Goal: Information Seeking & Learning: Learn about a topic

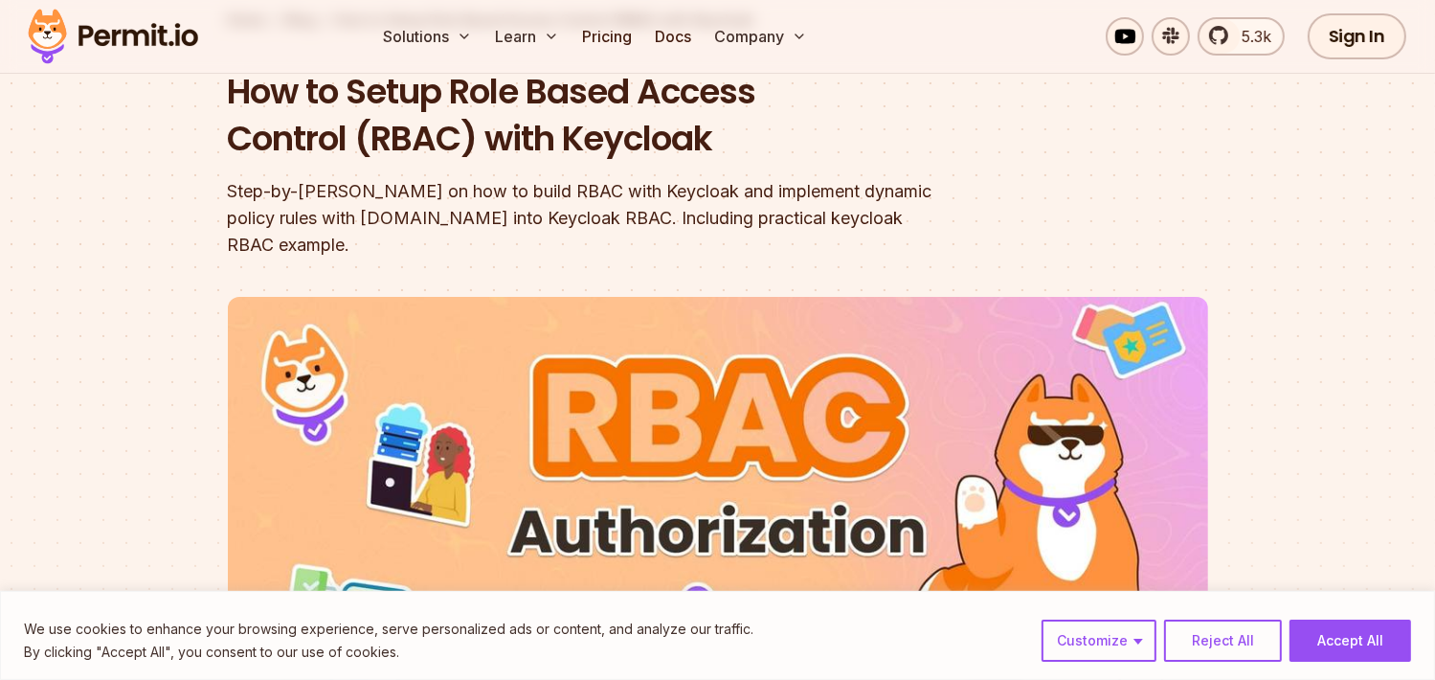
scroll to position [191, 0]
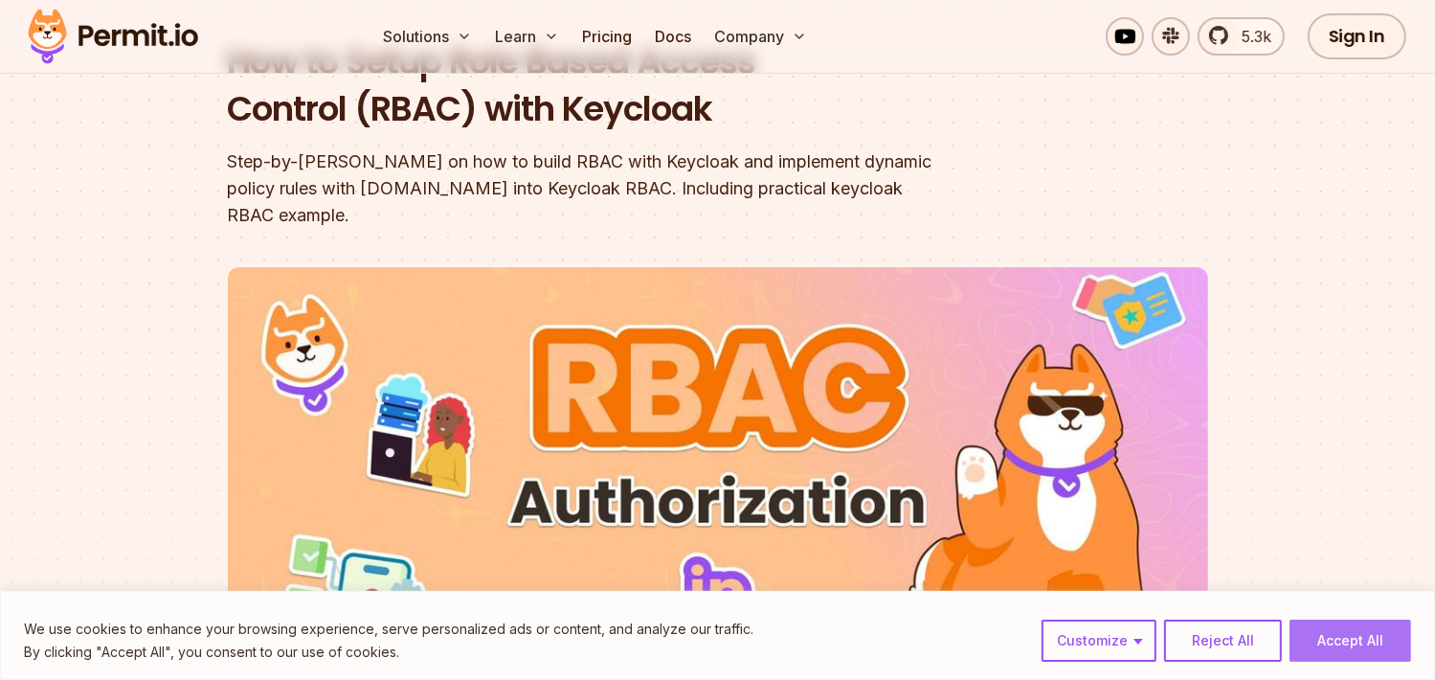
click at [1385, 639] on button "Accept All" at bounding box center [1350, 640] width 122 height 42
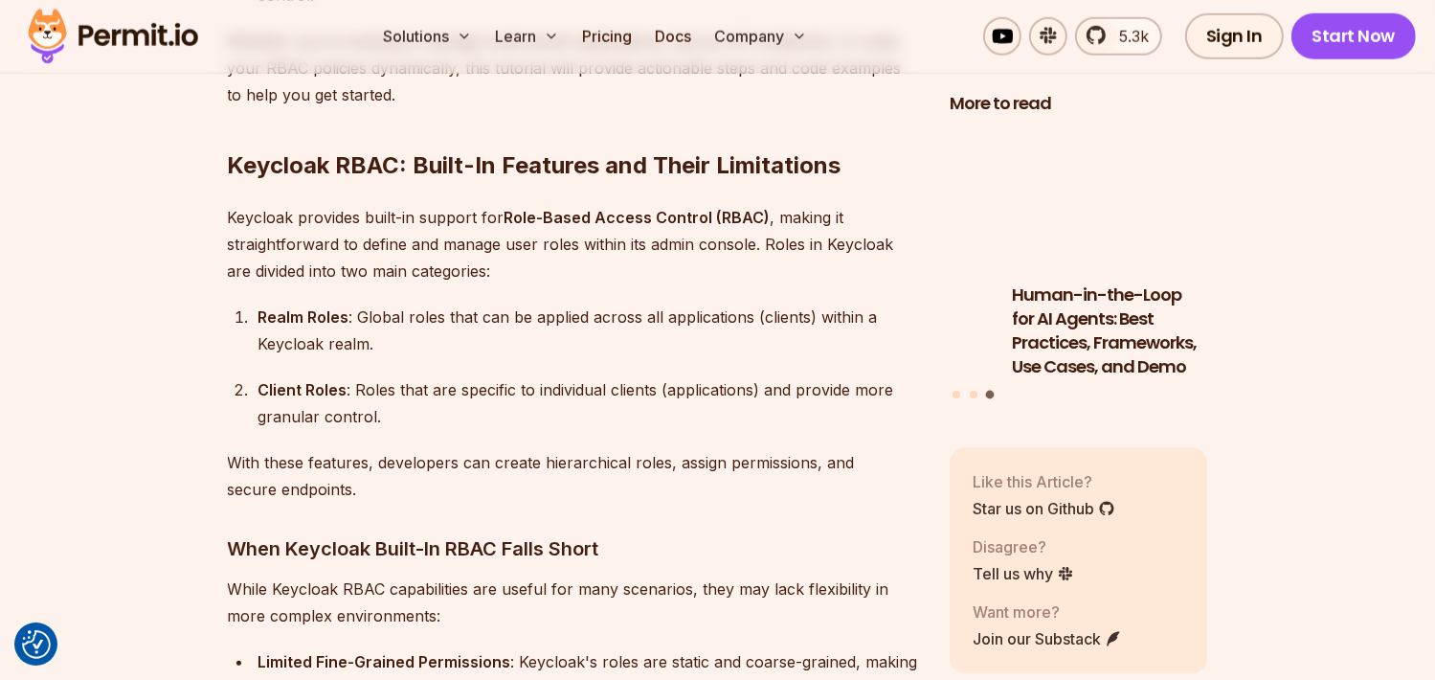
scroll to position [1914, 0]
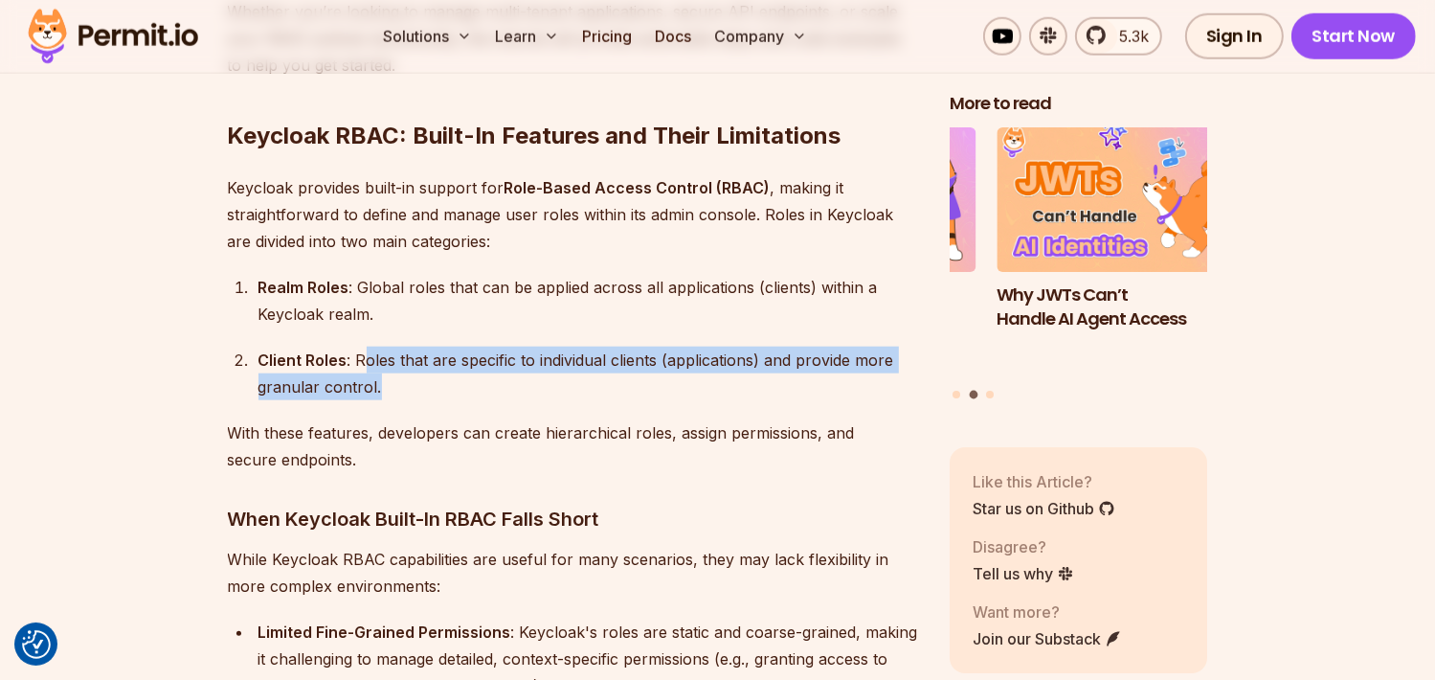
drag, startPoint x: 364, startPoint y: 327, endPoint x: 409, endPoint y: 372, distance: 63.6
click at [390, 365] on div "Client Roles : Roles that are specific to individual clients (applications) and…" at bounding box center [588, 373] width 660 height 54
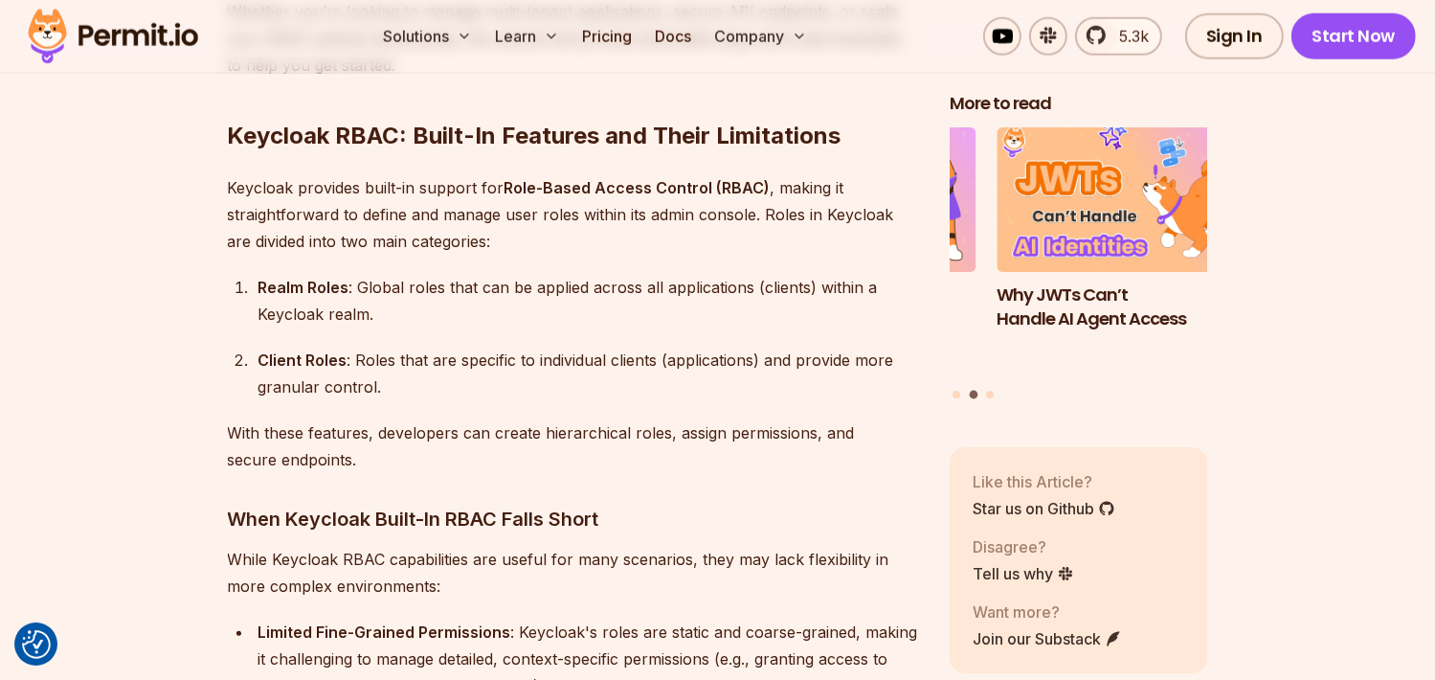
click at [467, 419] on p "With these features, developers can create hierarchical roles, assign permissio…" at bounding box center [573, 446] width 691 height 54
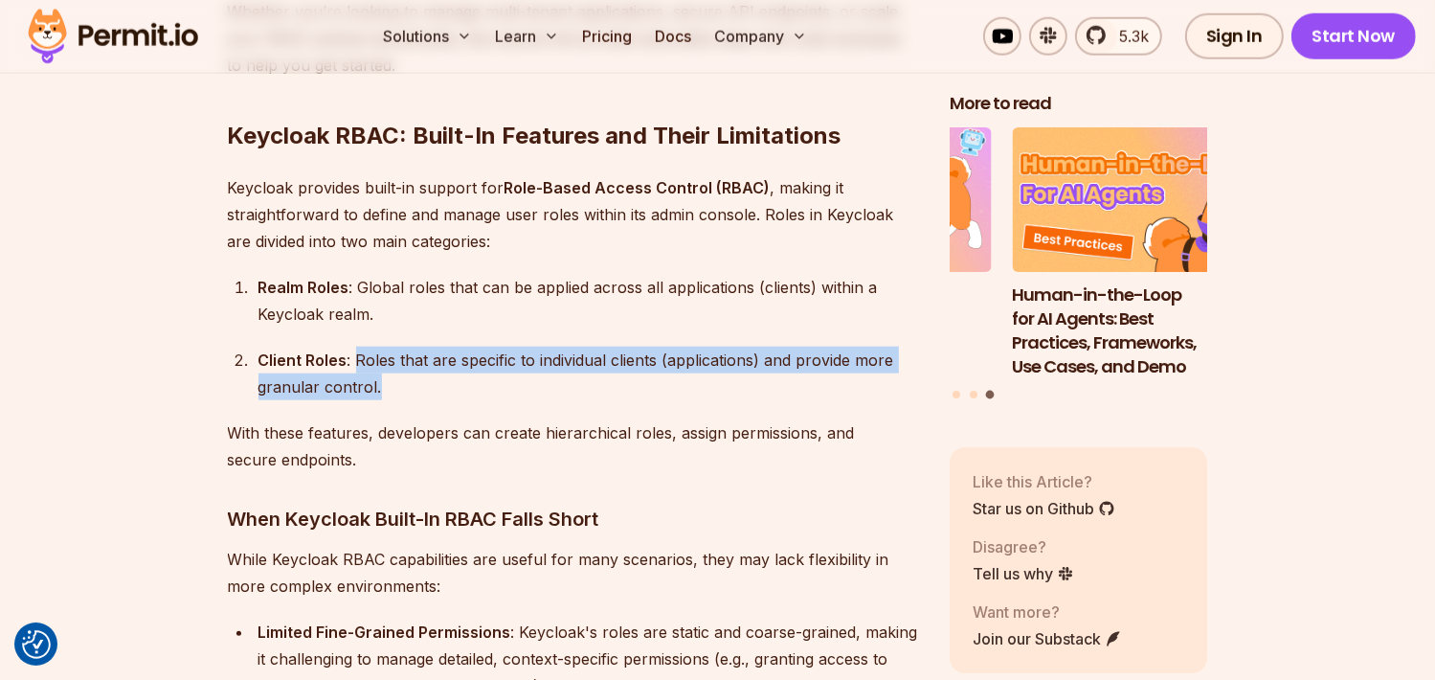
drag, startPoint x: 352, startPoint y: 327, endPoint x: 398, endPoint y: 368, distance: 61.0
click at [398, 368] on div "Client Roles : Roles that are specific to individual clients (applications) and…" at bounding box center [588, 373] width 660 height 54
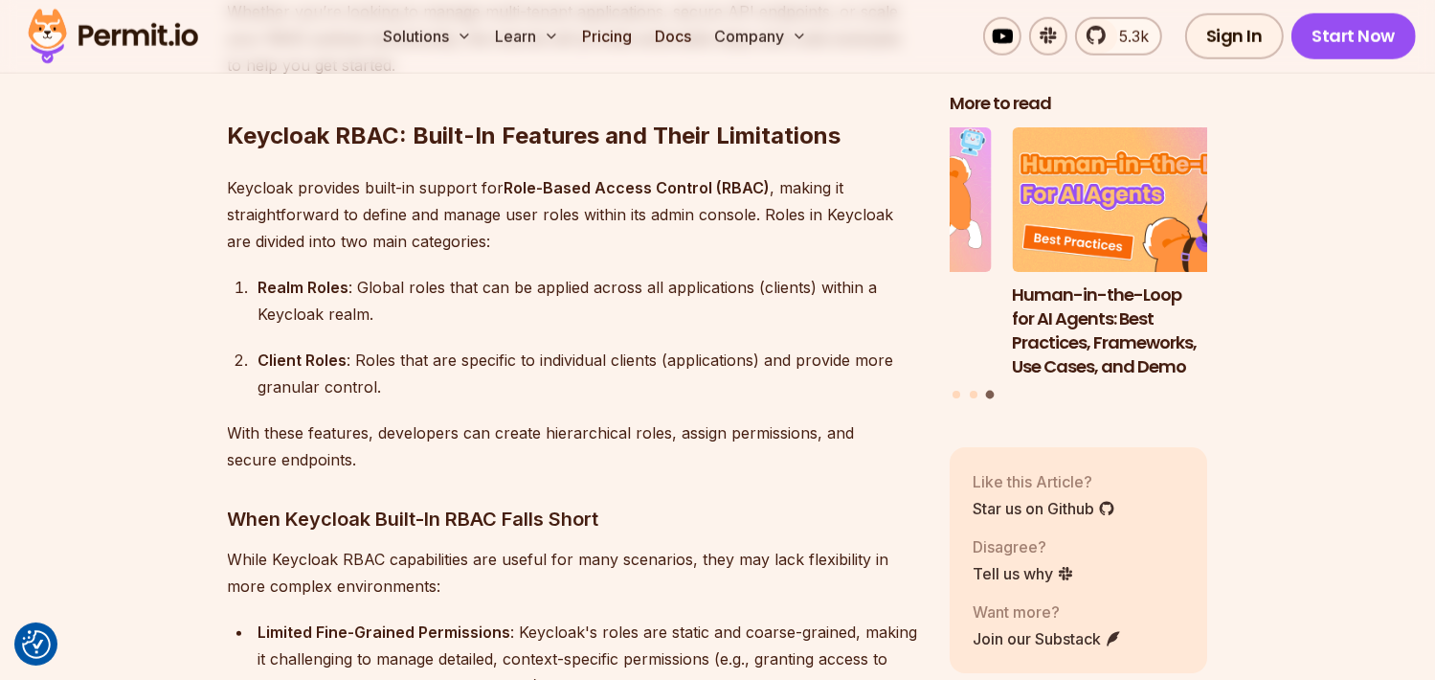
click at [429, 419] on p "With these features, developers can create hierarchical roles, assign permissio…" at bounding box center [573, 446] width 691 height 54
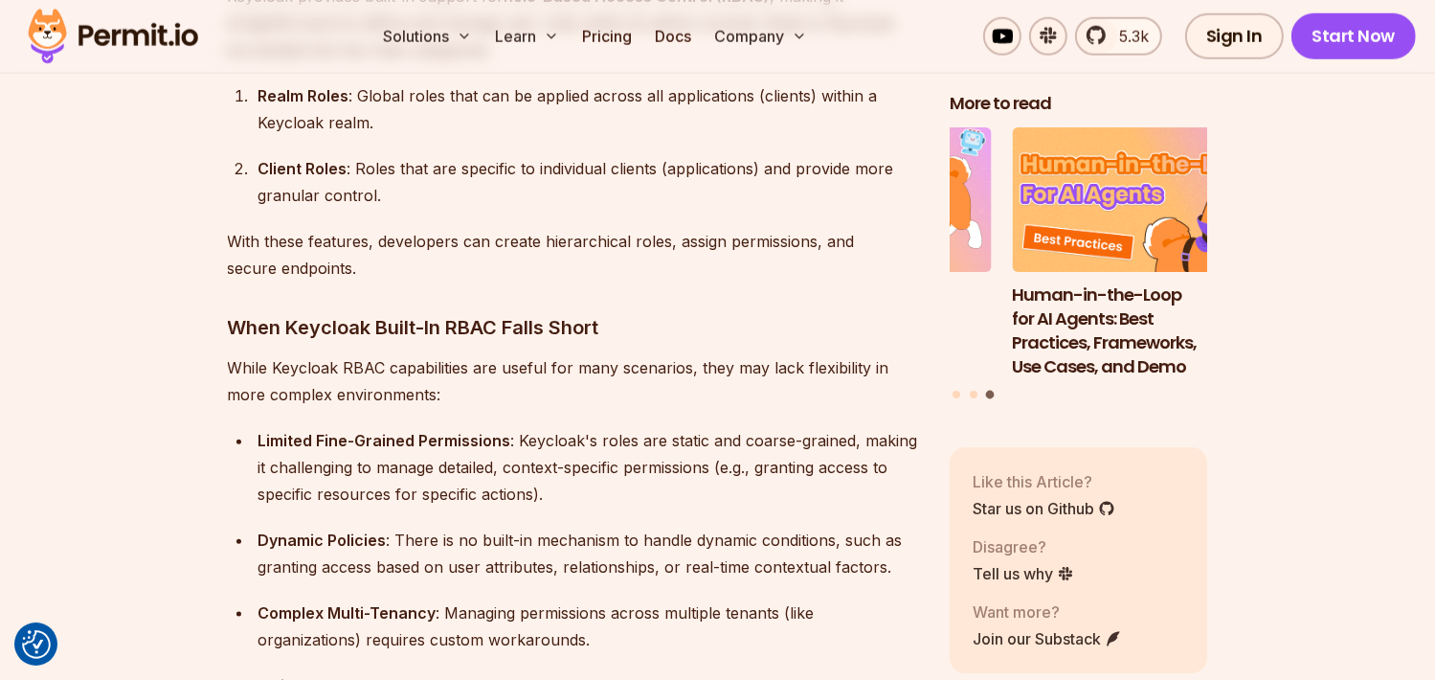
scroll to position [2010, 0]
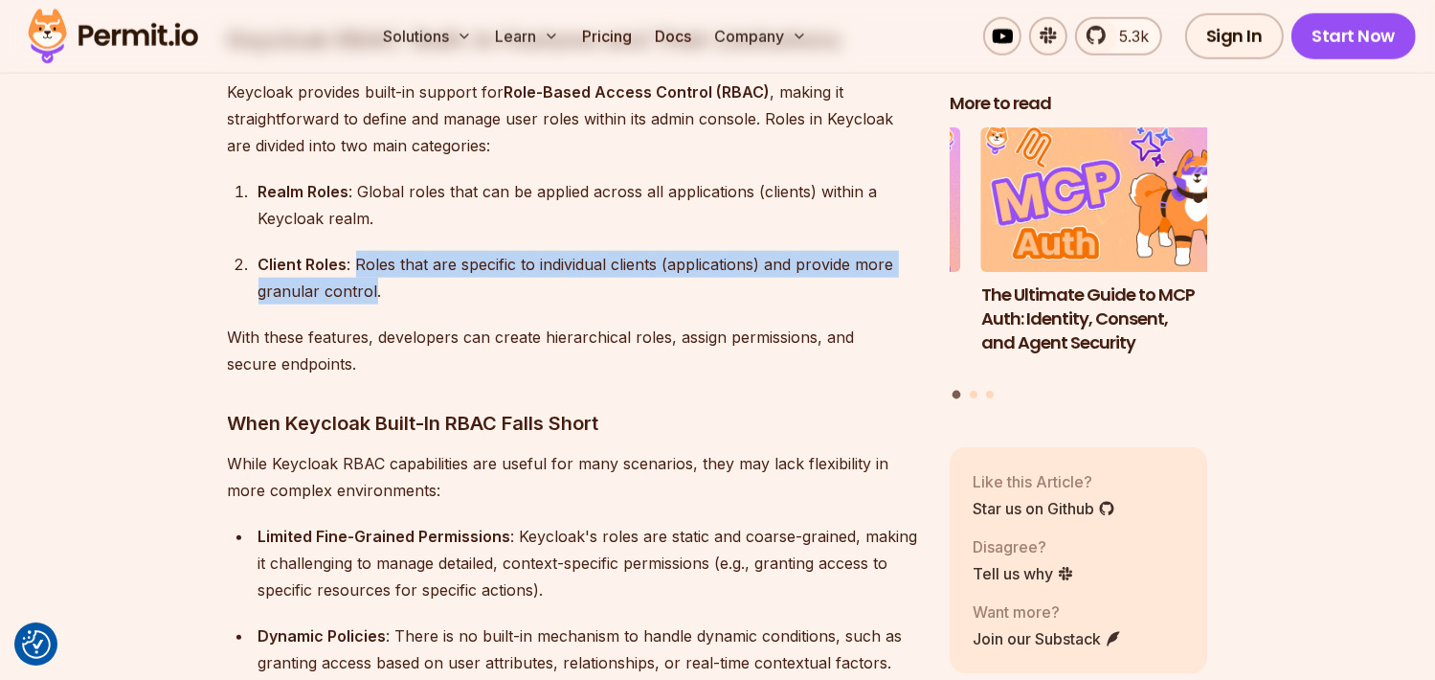
drag, startPoint x: 355, startPoint y: 236, endPoint x: 374, endPoint y: 259, distance: 29.9
click at [374, 259] on div "Client Roles : Roles that are specific to individual clients (applications) and…" at bounding box center [588, 278] width 660 height 54
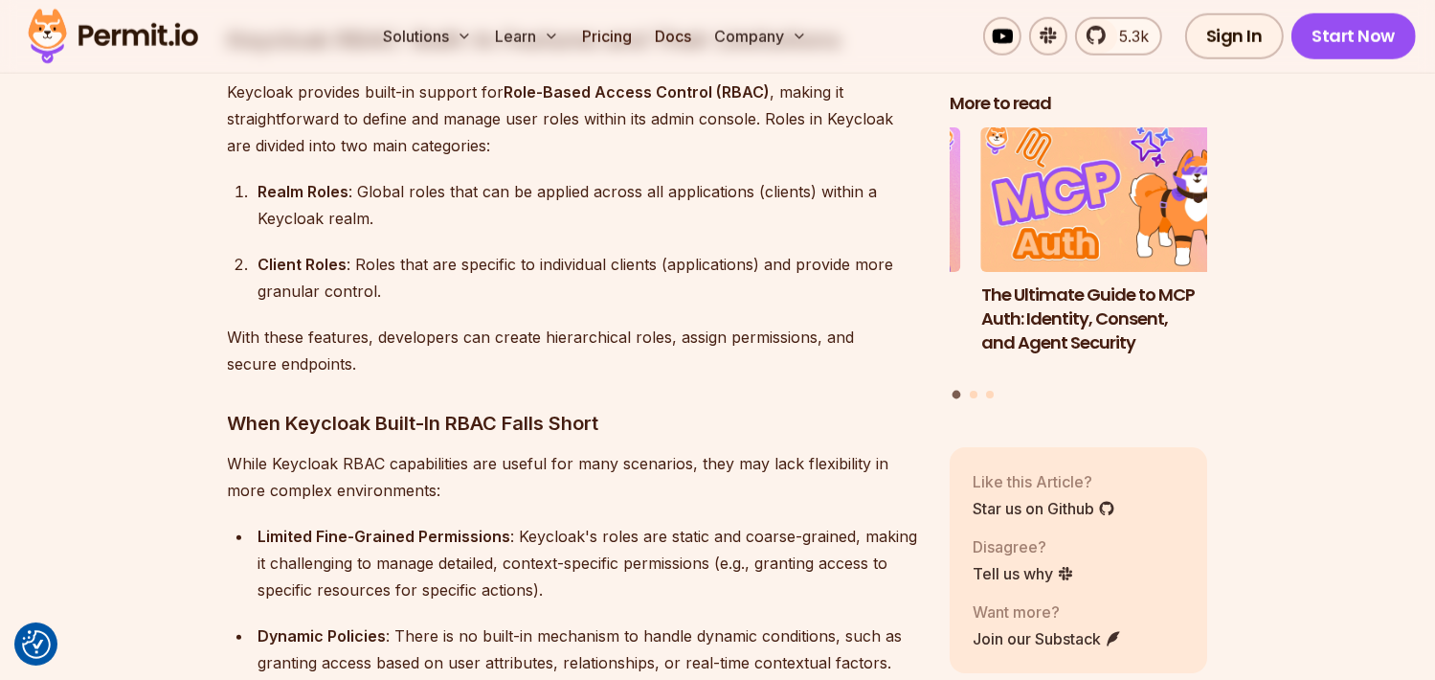
click at [675, 323] on p "With these features, developers can create hierarchical roles, assign permissio…" at bounding box center [573, 350] width 691 height 54
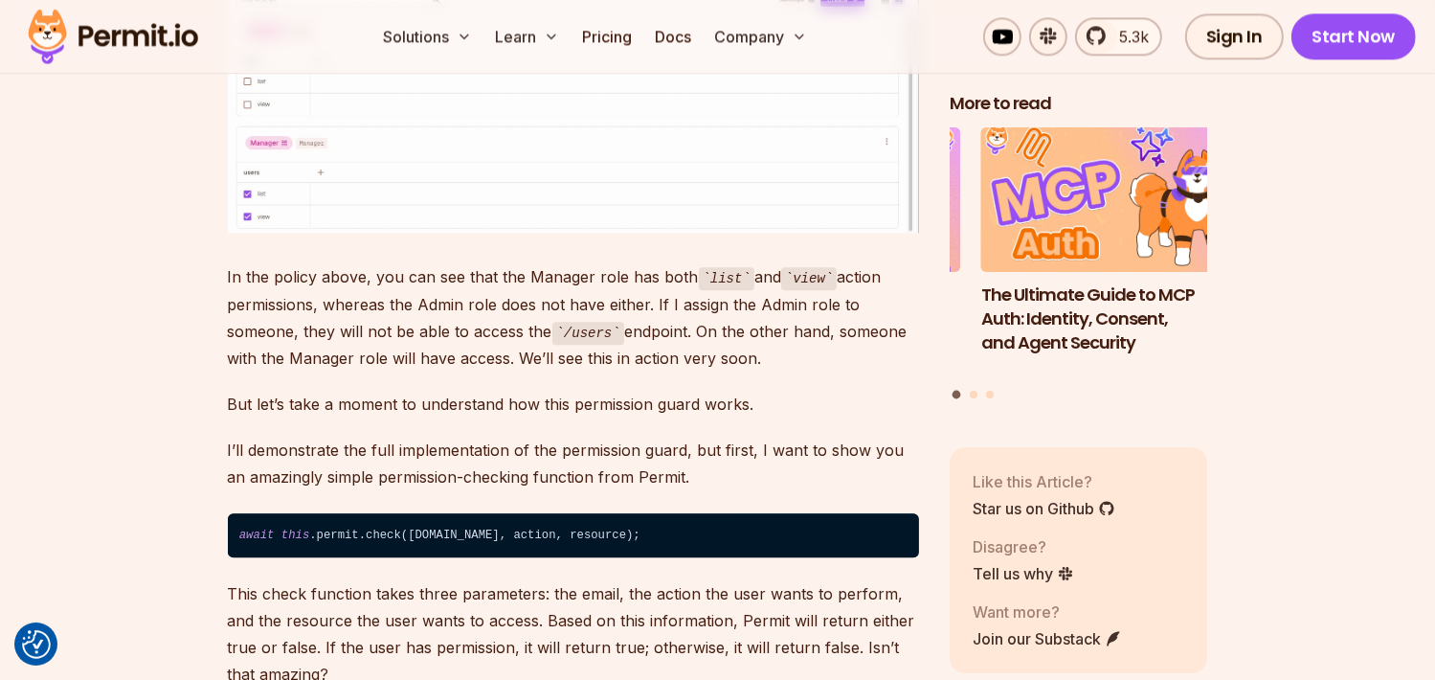
scroll to position [19524, 0]
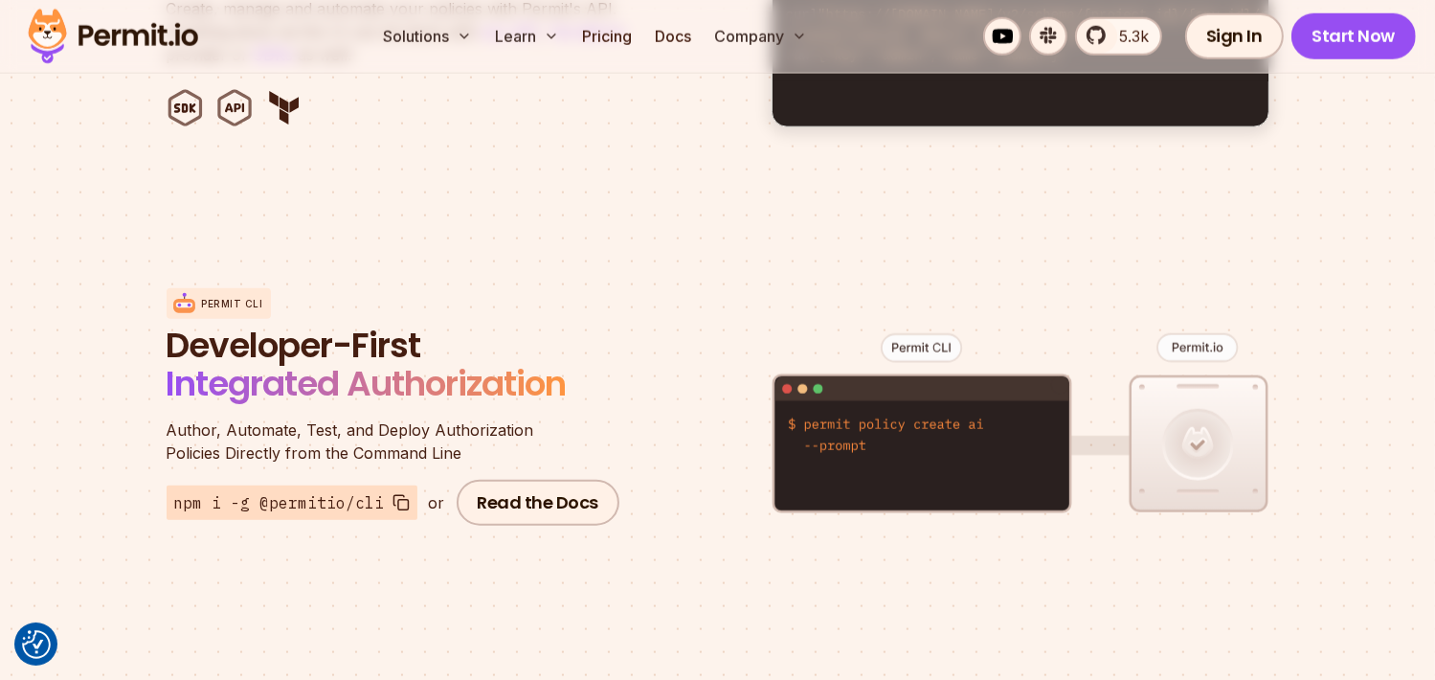
scroll to position [2106, 0]
